Goal: Information Seeking & Learning: Check status

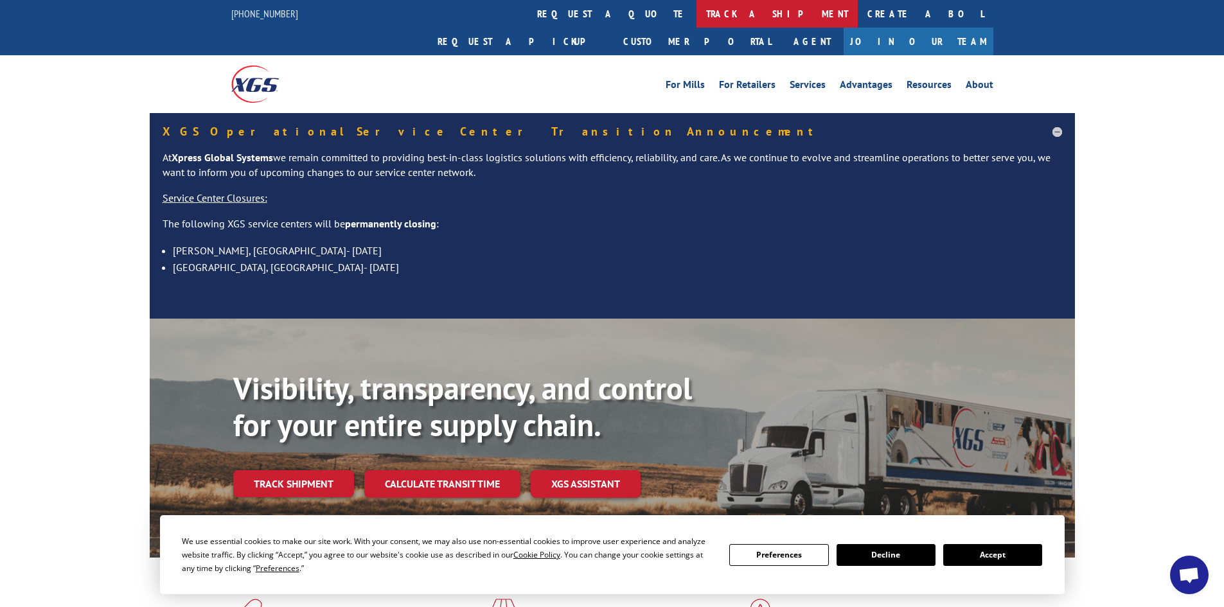
click at [696, 10] on link "track a shipment" at bounding box center [776, 14] width 161 height 28
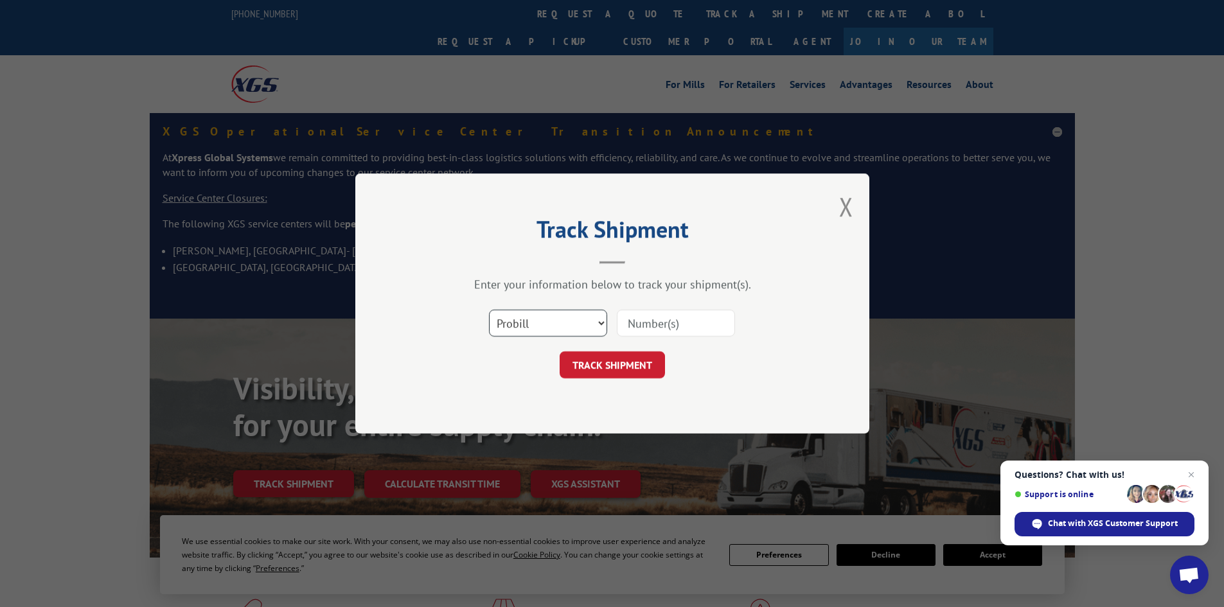
click at [590, 320] on select "Select category... Probill BOL PO" at bounding box center [548, 323] width 118 height 27
select select "bol"
click at [489, 310] on select "Select category... Probill BOL PO" at bounding box center [548, 323] width 118 height 27
click at [704, 319] on input at bounding box center [676, 323] width 118 height 27
paste input "2835982"
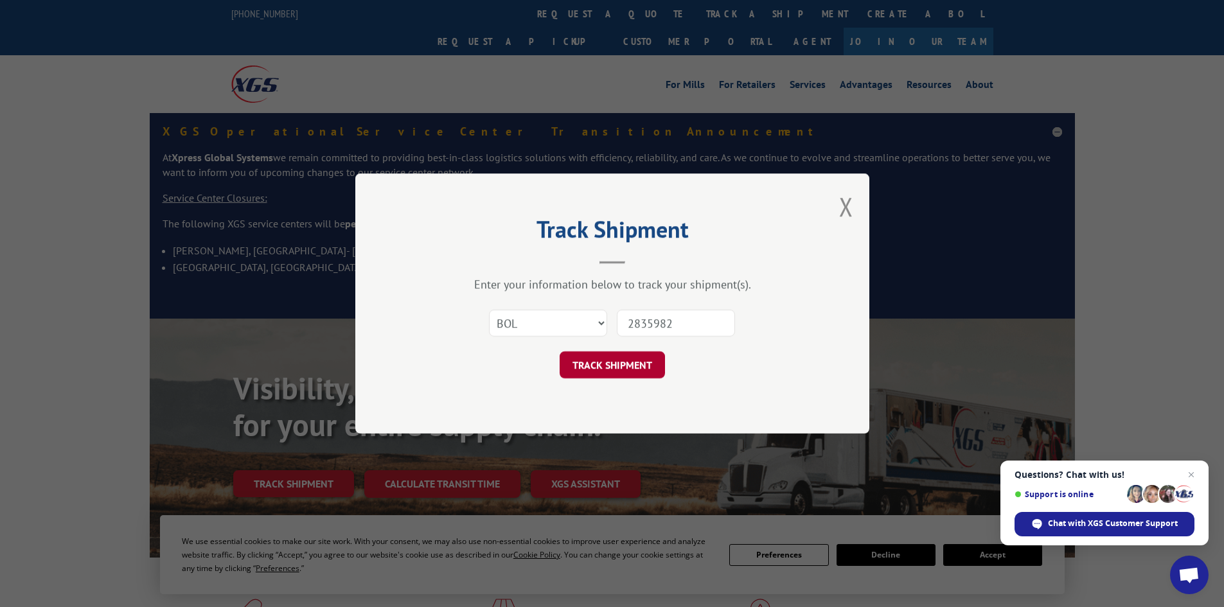
type input "2835982"
click at [624, 362] on button "TRACK SHIPMENT" at bounding box center [612, 364] width 105 height 27
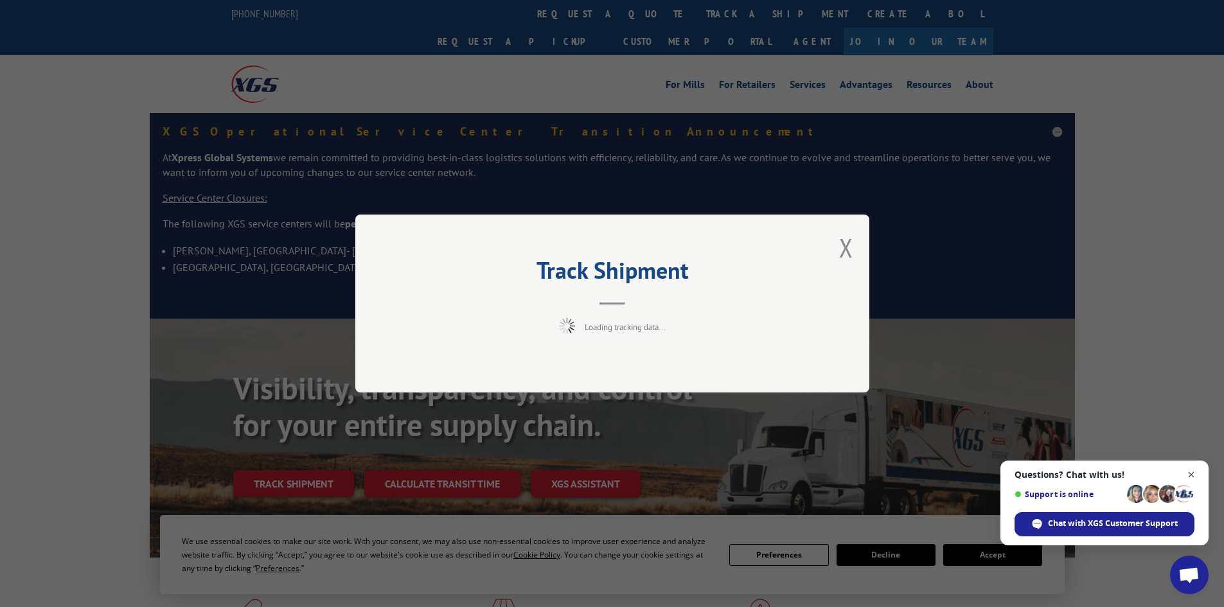
click at [1191, 472] on span "Open chat" at bounding box center [1191, 475] width 16 height 16
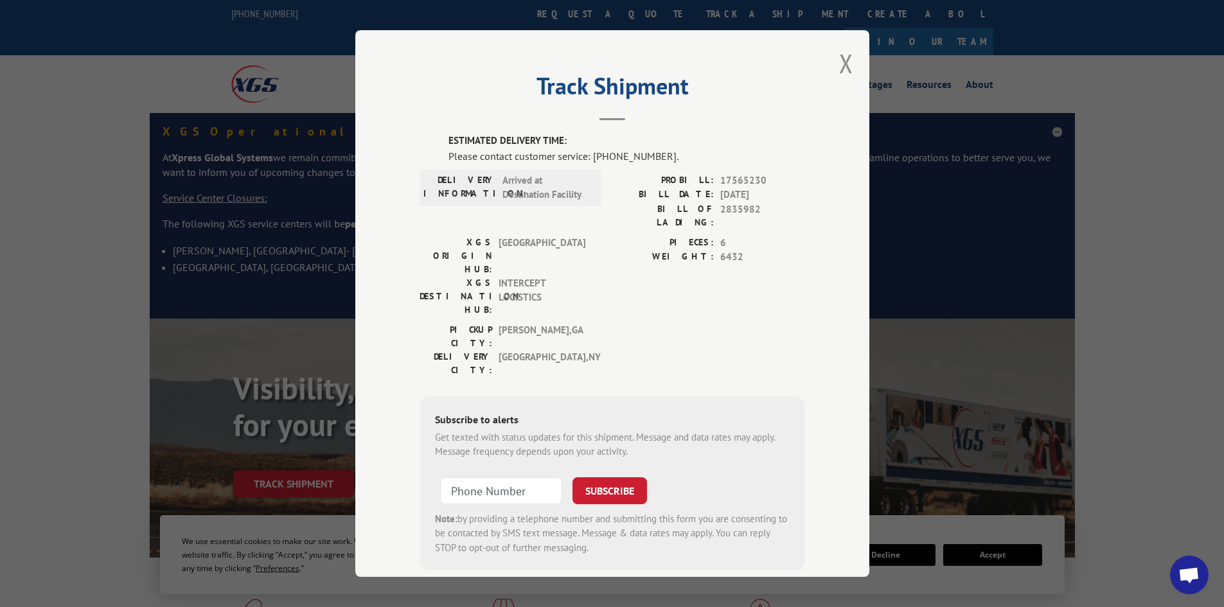
drag, startPoint x: 357, startPoint y: 33, endPoint x: 371, endPoint y: 73, distance: 41.9
click at [371, 73] on div "Track Shipment ESTIMATED DELIVERY TIME: Please contact customer service: [PHONE…" at bounding box center [612, 303] width 514 height 547
